Goal: Task Accomplishment & Management: Use online tool/utility

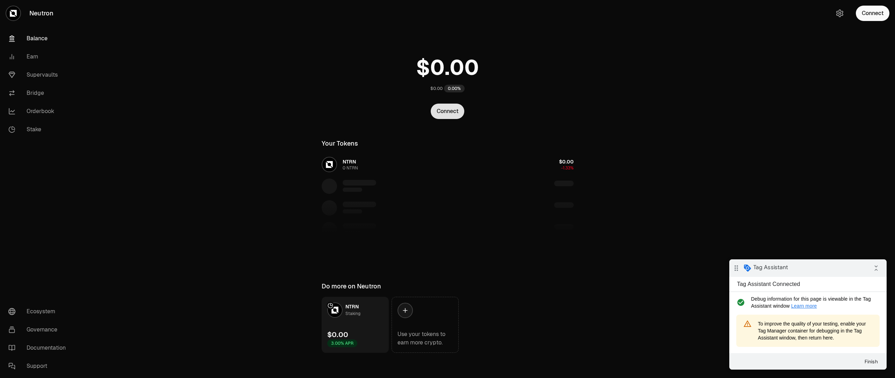
click at [452, 112] on button "Connect" at bounding box center [448, 110] width 34 height 15
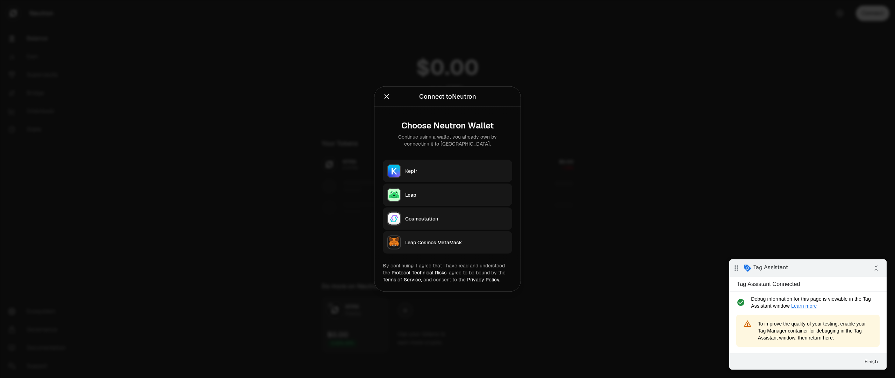
click at [380, 103] on div "Connect to Neutron Continue using a wallet you already own by connecting it to …" at bounding box center [447, 97] width 146 height 20
click at [385, 98] on icon "Close" at bounding box center [387, 96] width 5 height 5
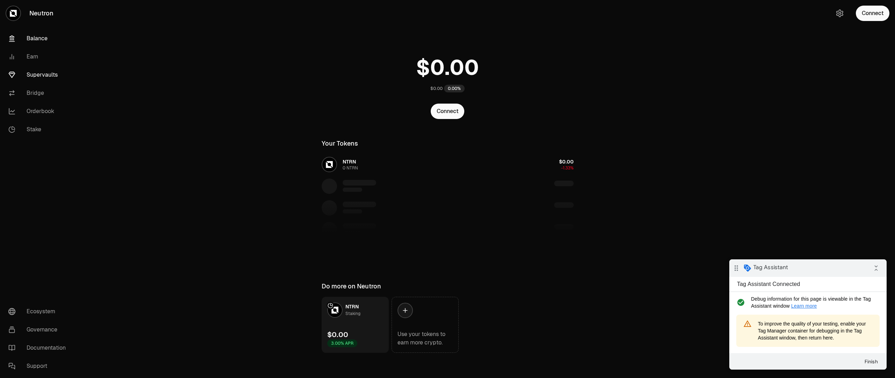
click at [50, 75] on link "Supervaults" at bounding box center [39, 75] width 73 height 18
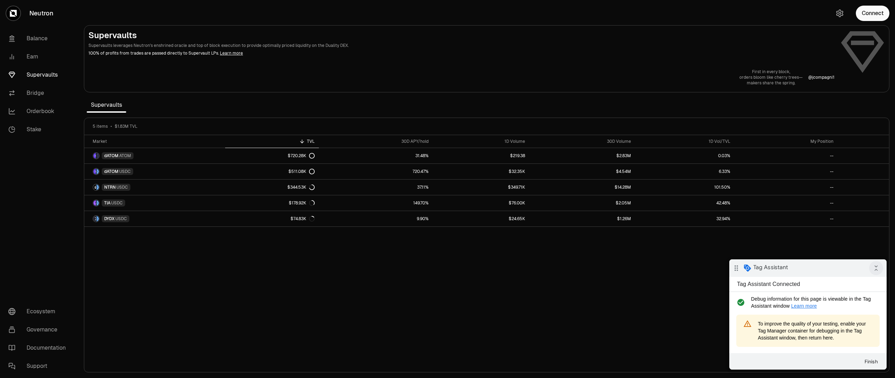
click at [875, 270] on icon "collapse_all" at bounding box center [876, 268] width 14 height 14
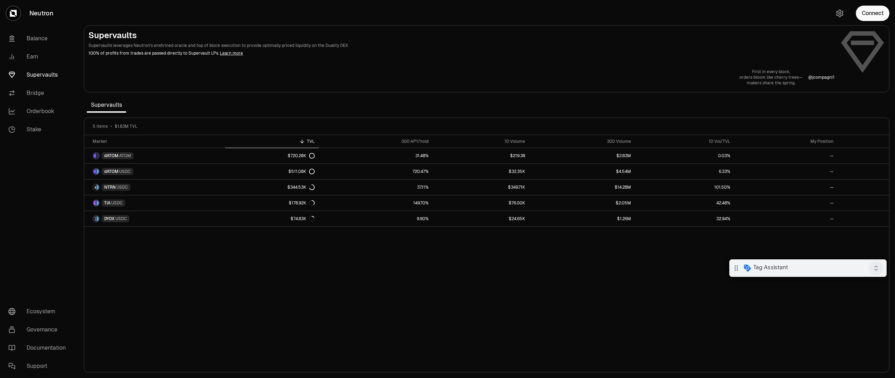
click at [875, 270] on icon "expand_all" at bounding box center [876, 268] width 14 height 14
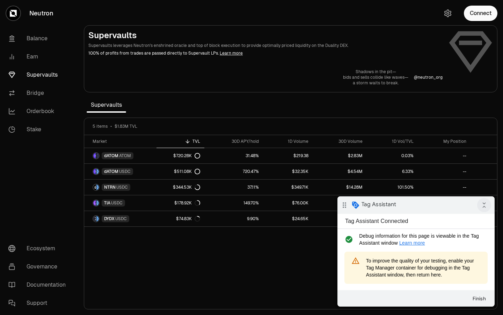
click at [483, 205] on icon "collapse_all" at bounding box center [485, 205] width 14 height 14
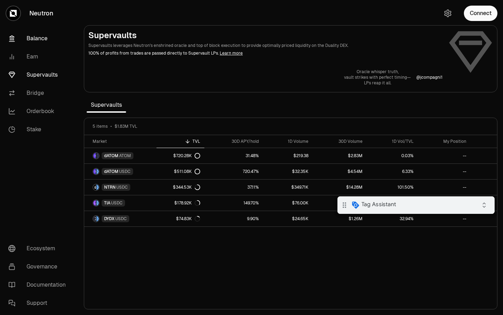
click at [39, 39] on link "Balance" at bounding box center [39, 38] width 73 height 18
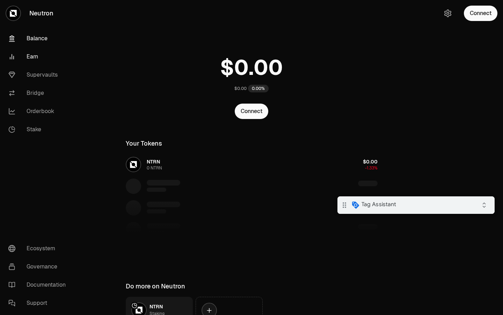
click at [32, 57] on link "Earn" at bounding box center [39, 57] width 73 height 18
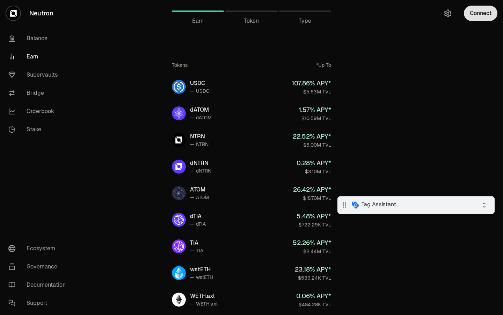
click at [482, 20] on button "Connect" at bounding box center [481, 13] width 34 height 15
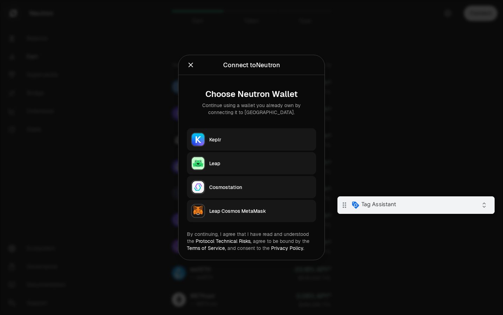
click at [482, 20] on div at bounding box center [251, 157] width 503 height 315
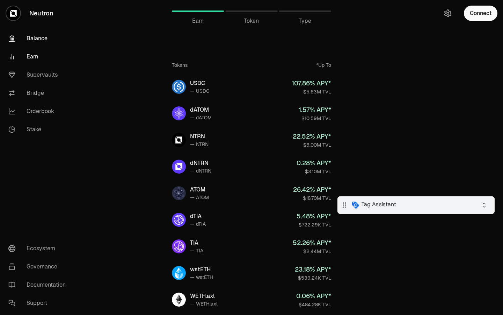
click at [31, 40] on link "Balance" at bounding box center [39, 38] width 73 height 18
